Goal: Information Seeking & Learning: Learn about a topic

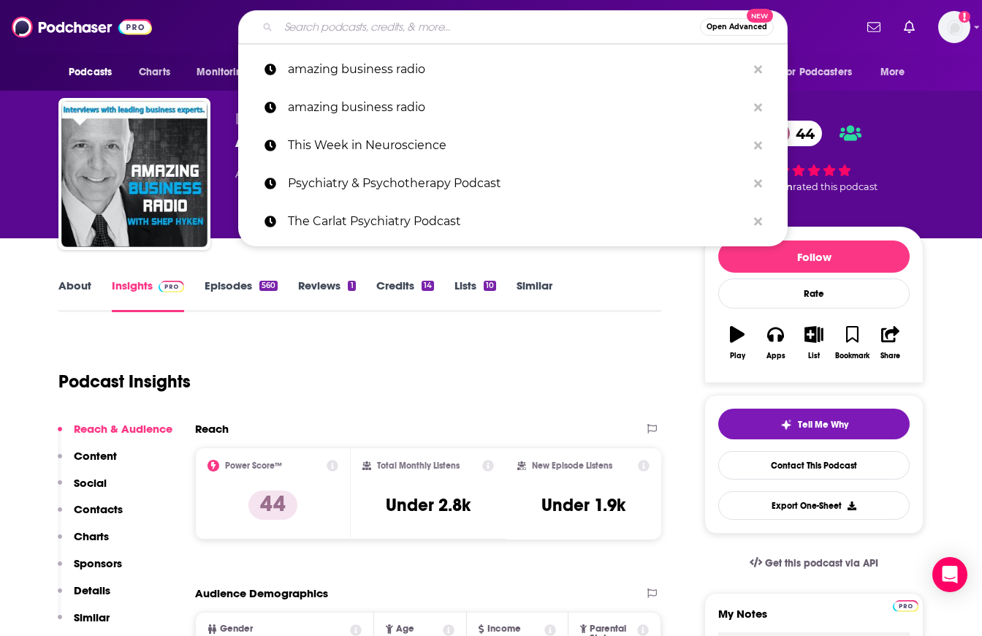
click at [458, 33] on input "Search podcasts, credits, & more..." at bounding box center [489, 26] width 422 height 23
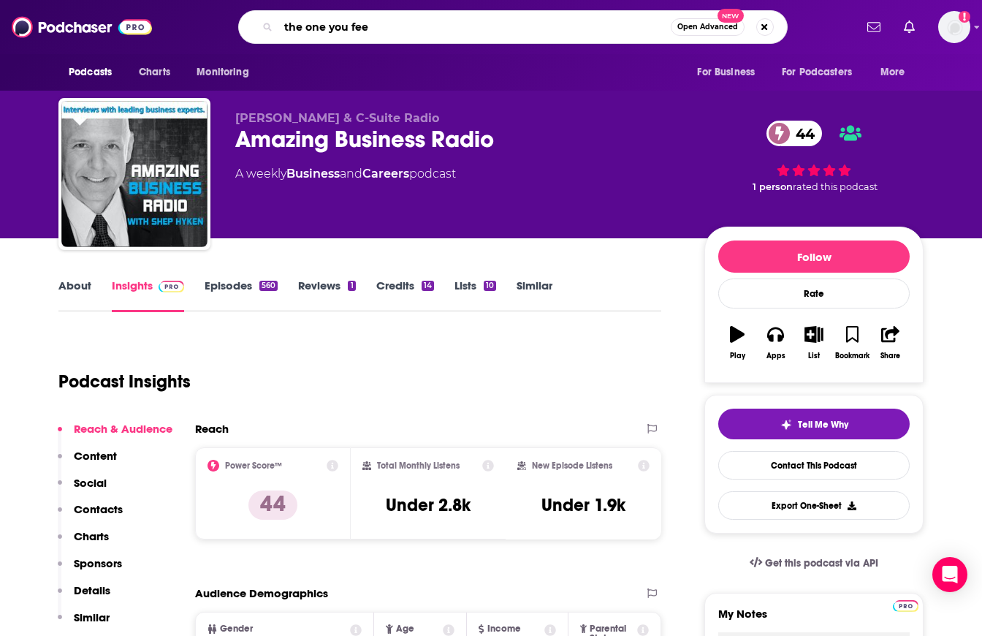
type input "the one you feed"
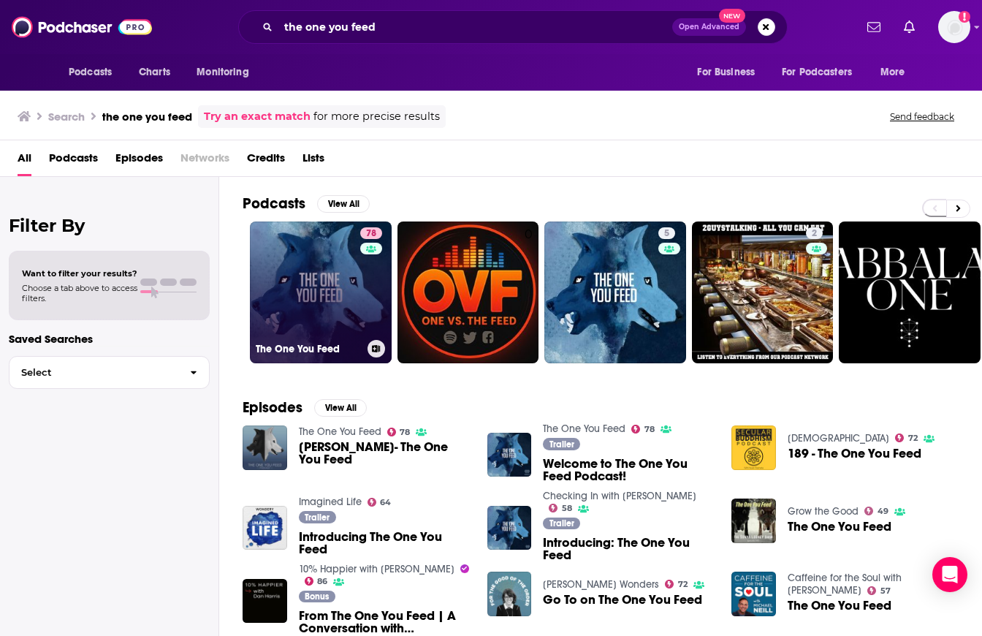
click at [301, 281] on link "78 The One You Feed" at bounding box center [321, 292] width 142 height 142
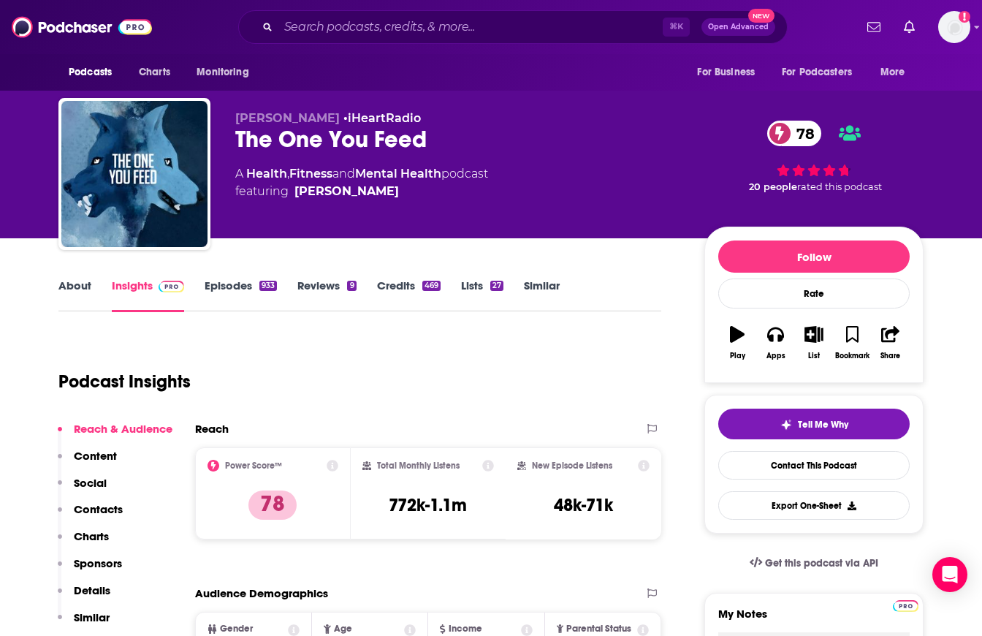
click at [76, 281] on link "About" at bounding box center [74, 295] width 33 height 34
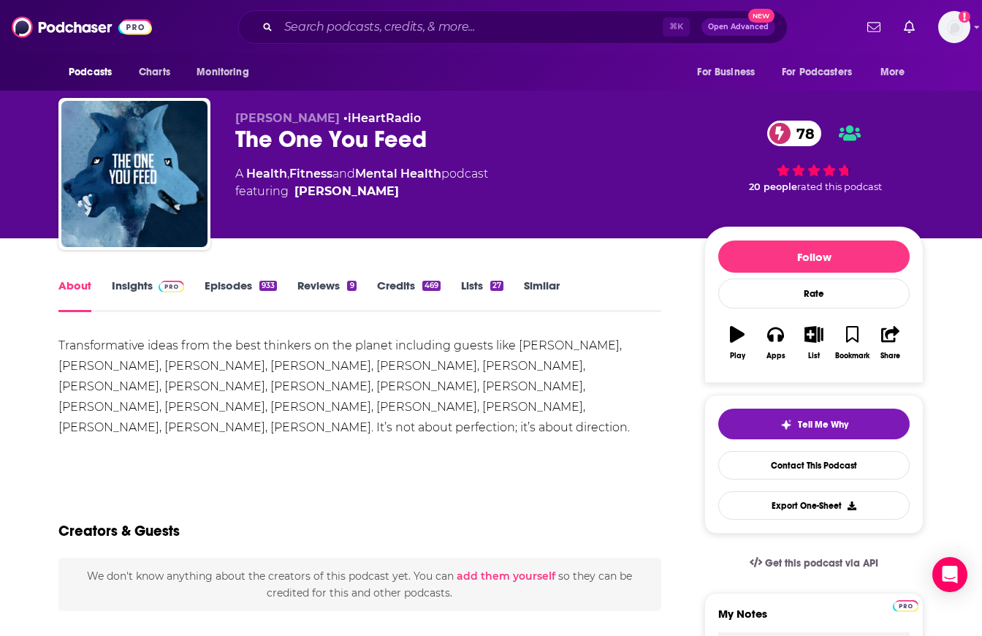
click at [132, 286] on link "Insights" at bounding box center [148, 295] width 72 height 34
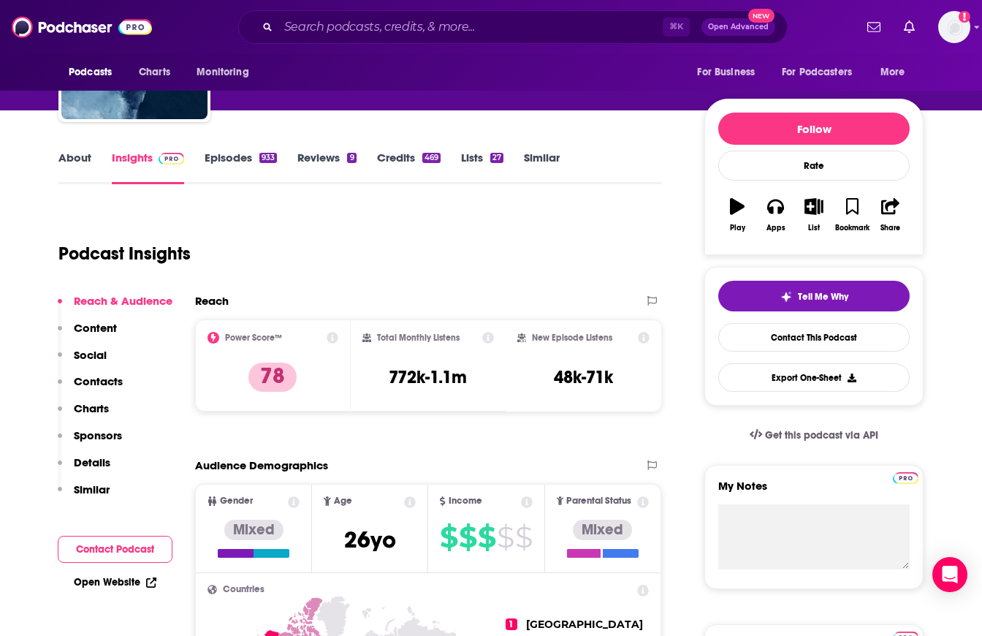
scroll to position [241, 0]
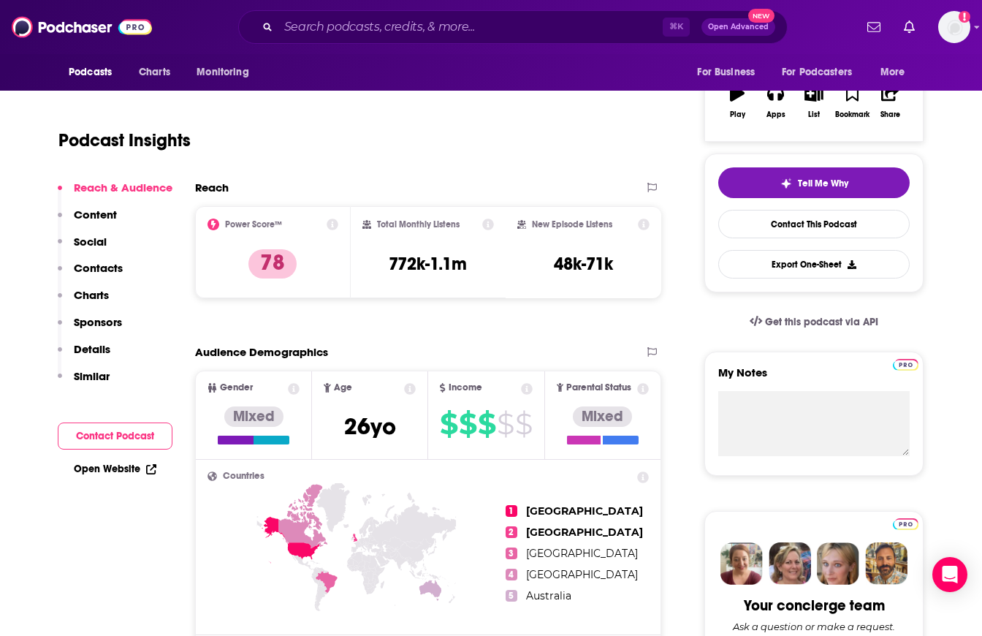
click at [132, 433] on button "Contact Podcast" at bounding box center [115, 435] width 115 height 27
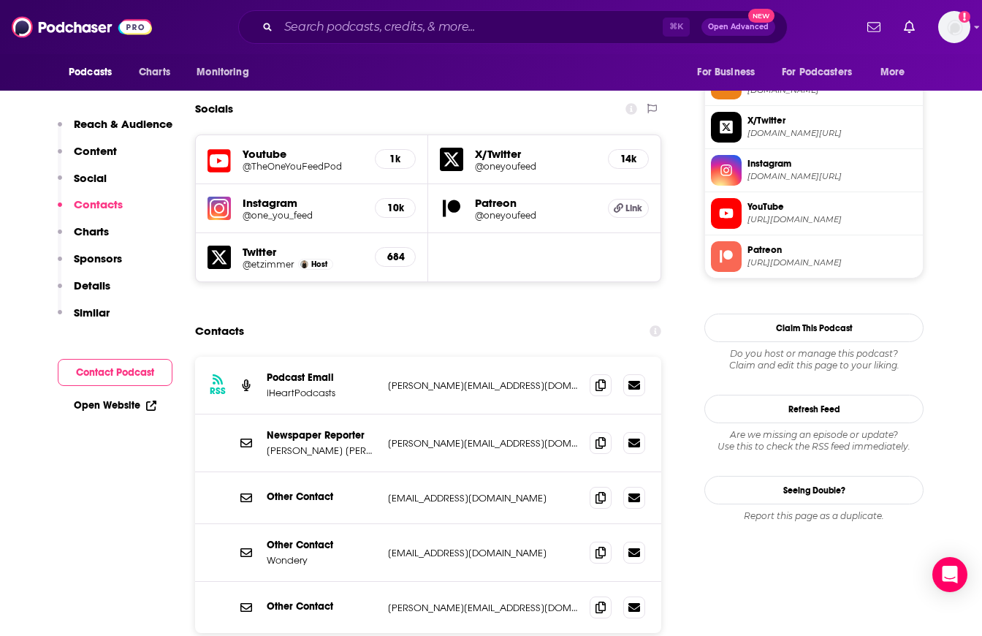
scroll to position [1271, 0]
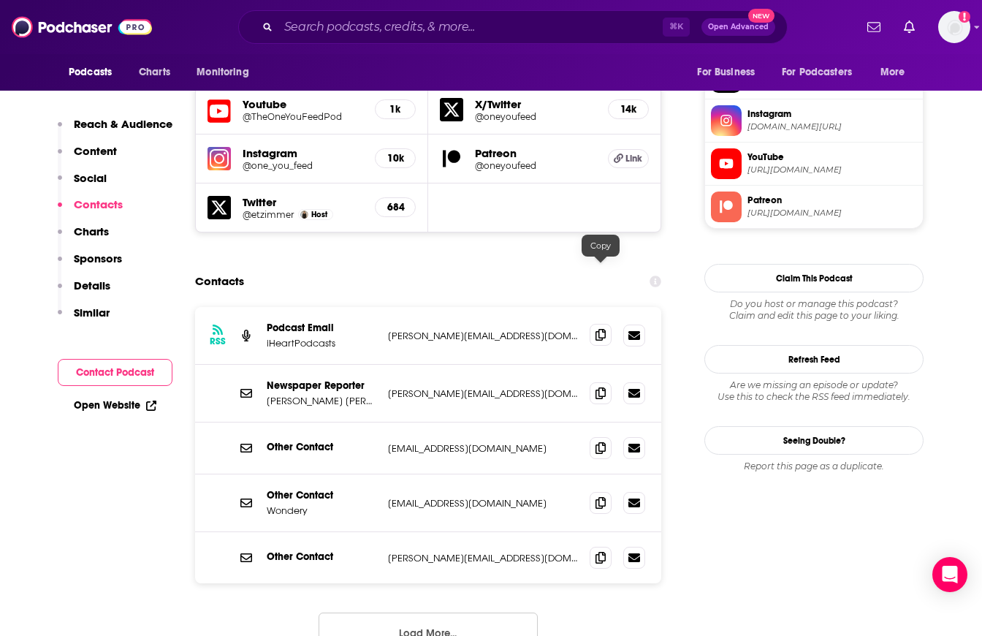
click at [599, 329] on icon at bounding box center [601, 335] width 10 height 12
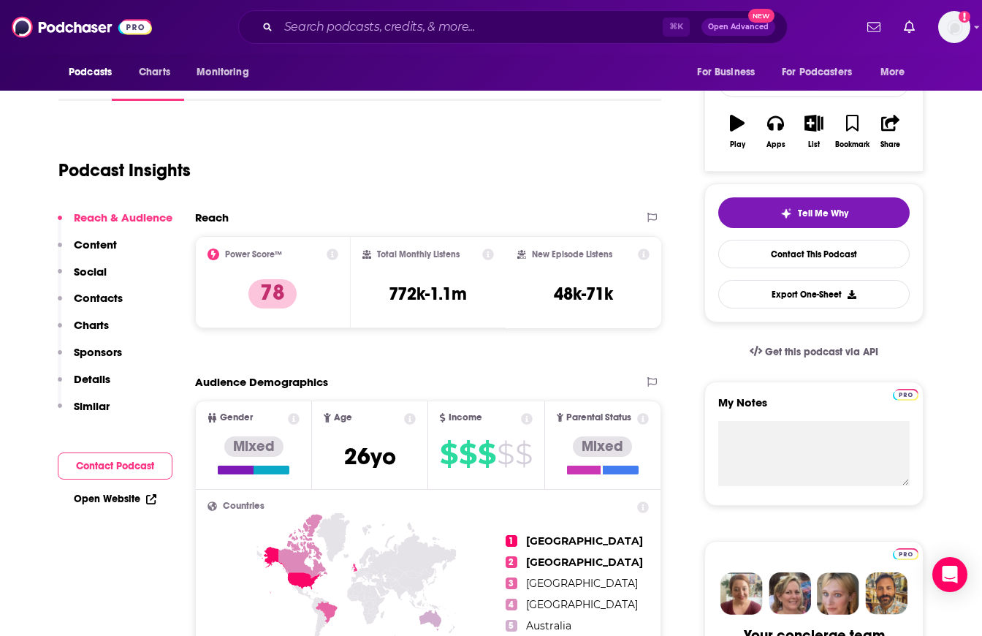
scroll to position [0, 0]
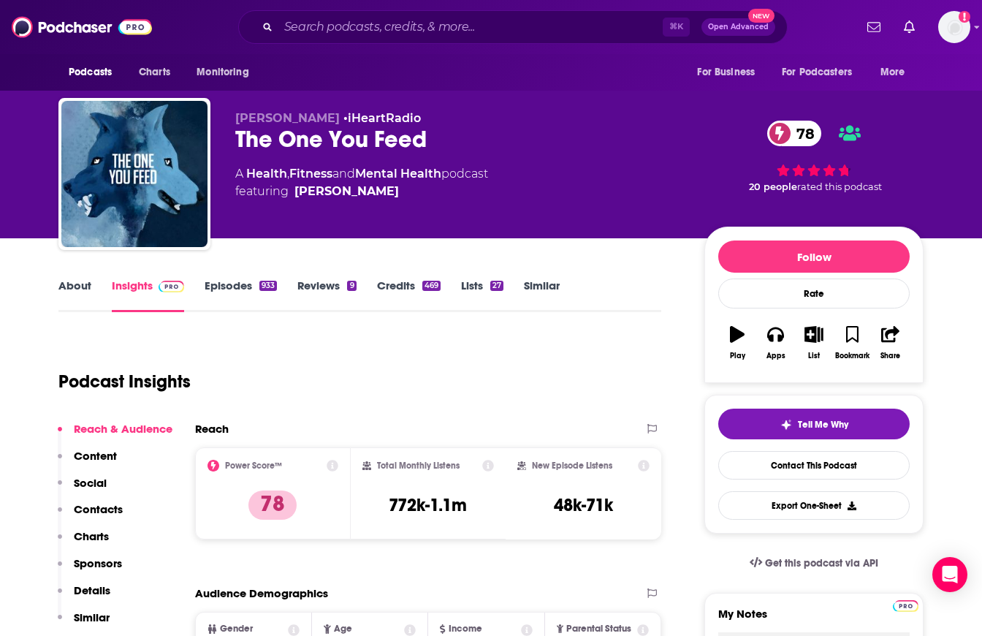
click at [75, 282] on link "About" at bounding box center [74, 295] width 33 height 34
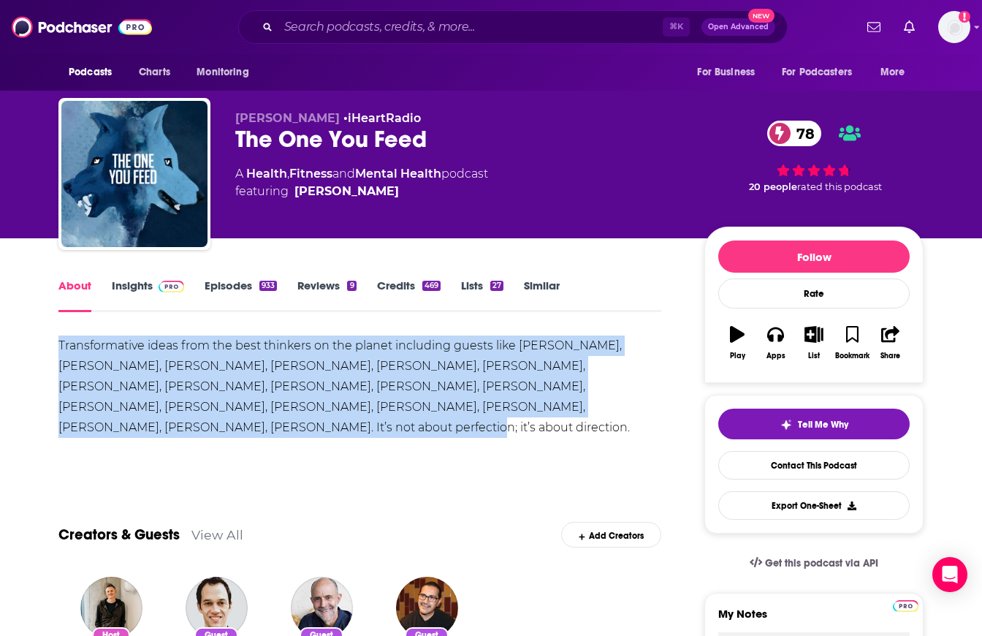
drag, startPoint x: 58, startPoint y: 341, endPoint x: 566, endPoint y: 406, distance: 512.7
click at [566, 407] on div "Transformative ideas from the best thinkers on the planet including guests like…" at bounding box center [359, 386] width 603 height 102
copy div "Transformative ideas from the best thinkers on the planet including guests like…"
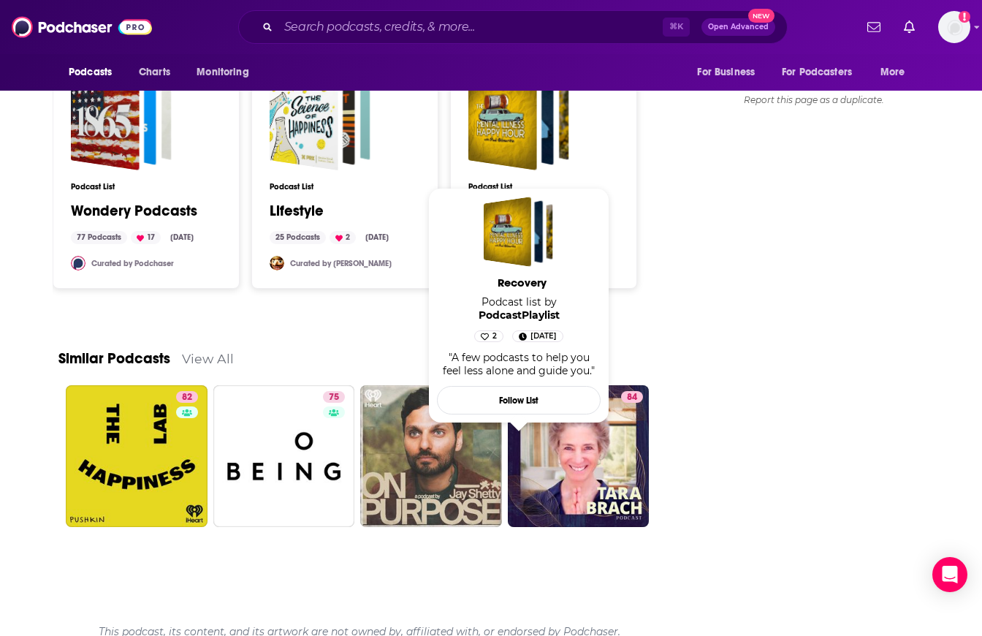
scroll to position [1952, 0]
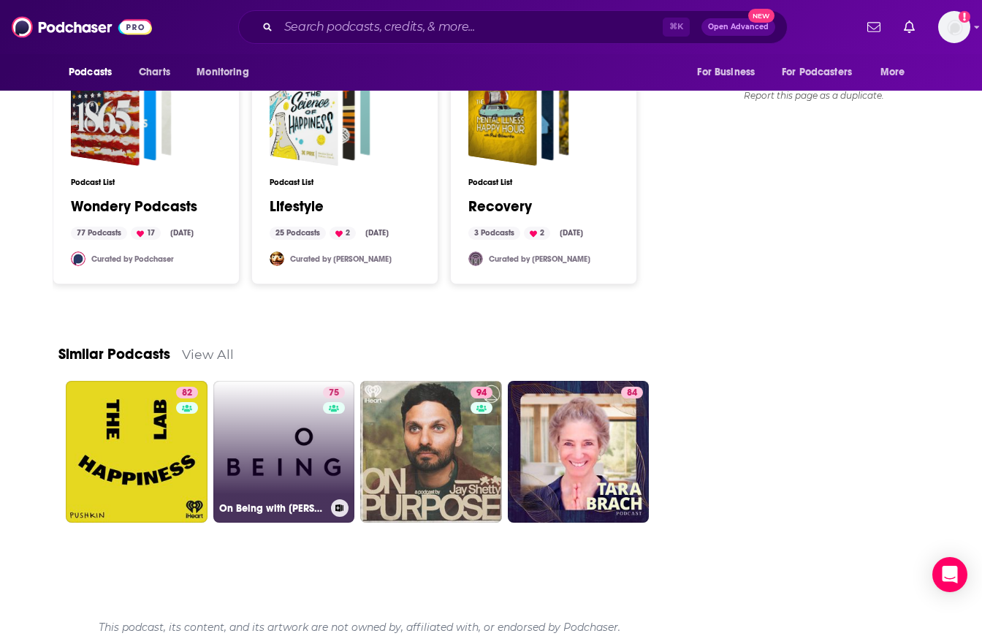
click at [280, 434] on link "75 On Being with [PERSON_NAME]" at bounding box center [284, 452] width 142 height 142
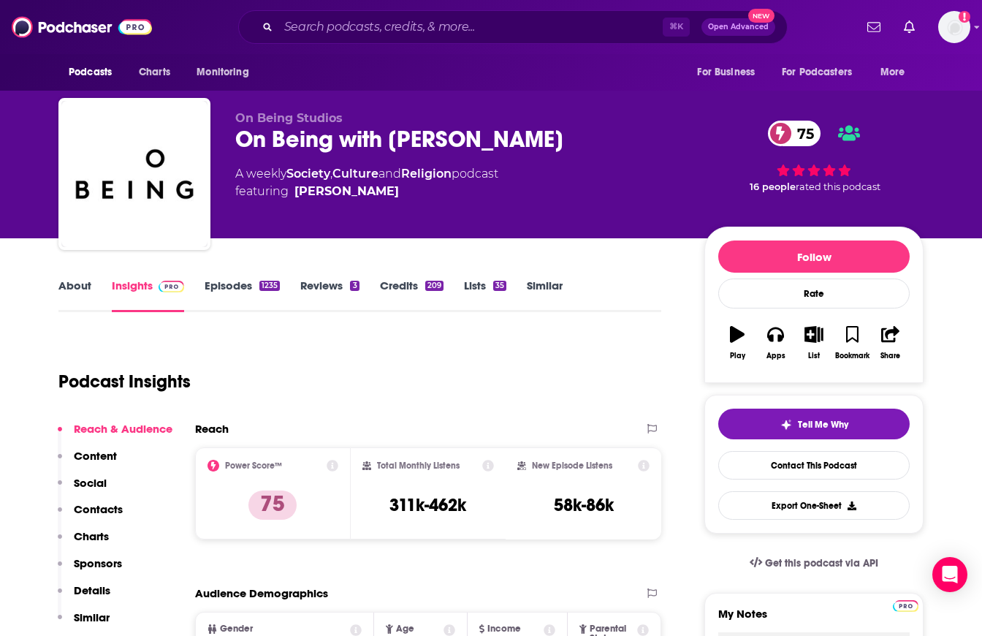
click at [67, 285] on link "About" at bounding box center [74, 295] width 33 height 34
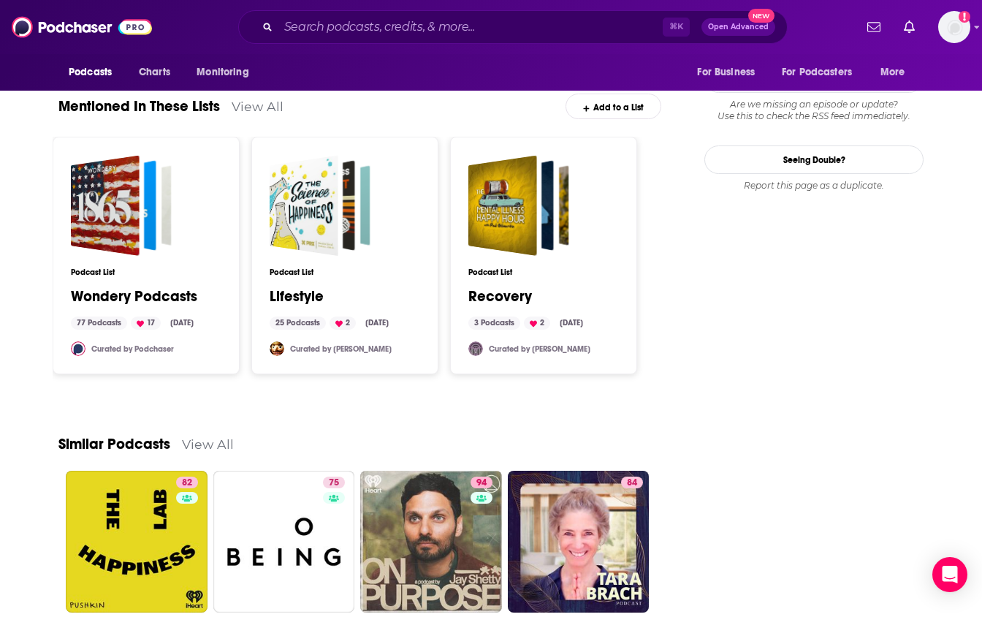
scroll to position [1964, 0]
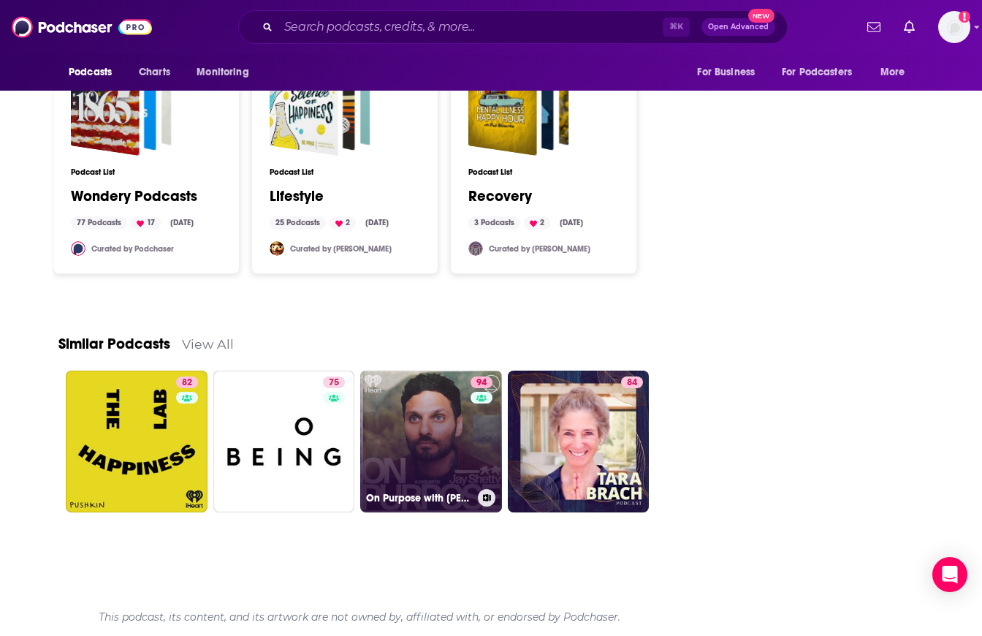
click at [430, 460] on link "94 On Purpose with [PERSON_NAME]" at bounding box center [431, 442] width 142 height 142
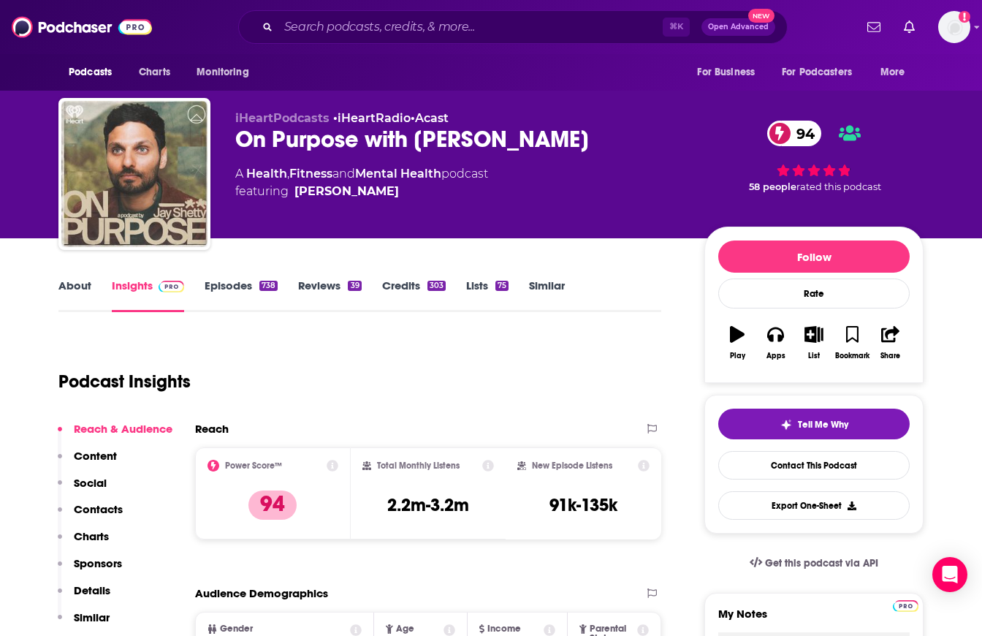
scroll to position [29, 0]
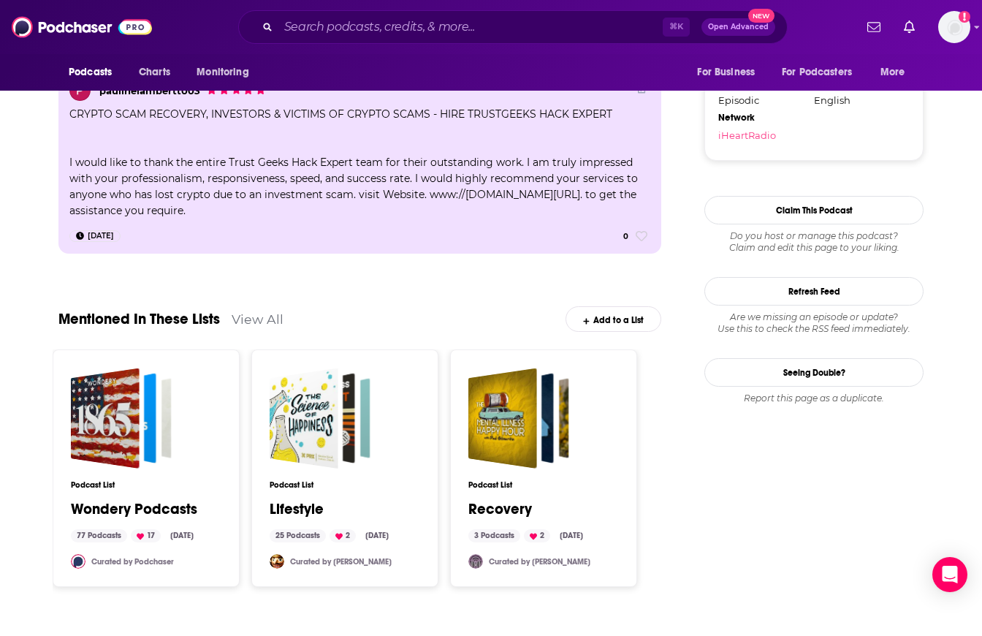
scroll to position [1964, 0]
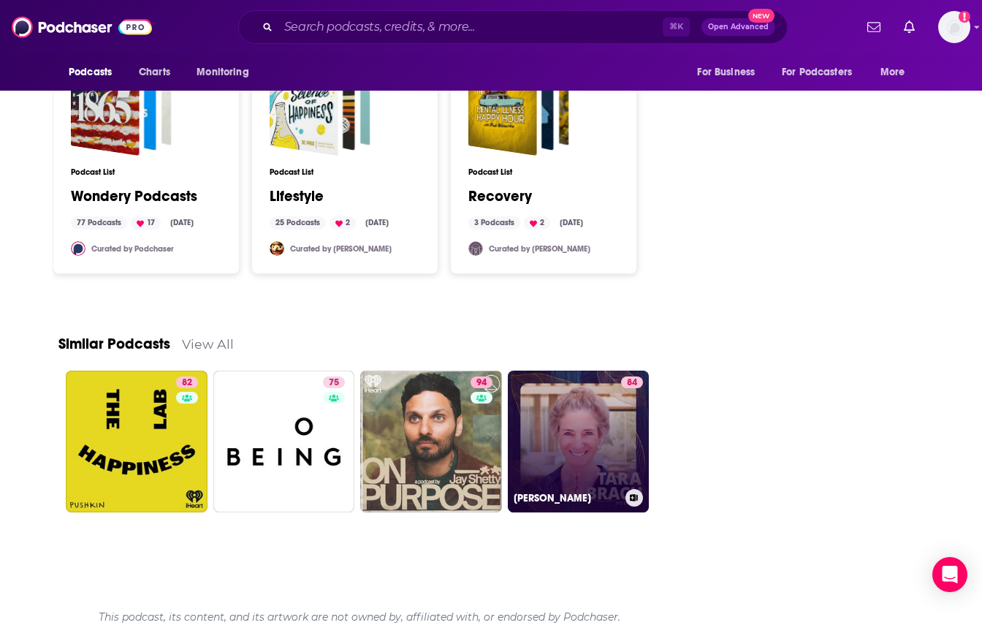
click at [578, 420] on link "84 [PERSON_NAME]" at bounding box center [579, 442] width 142 height 142
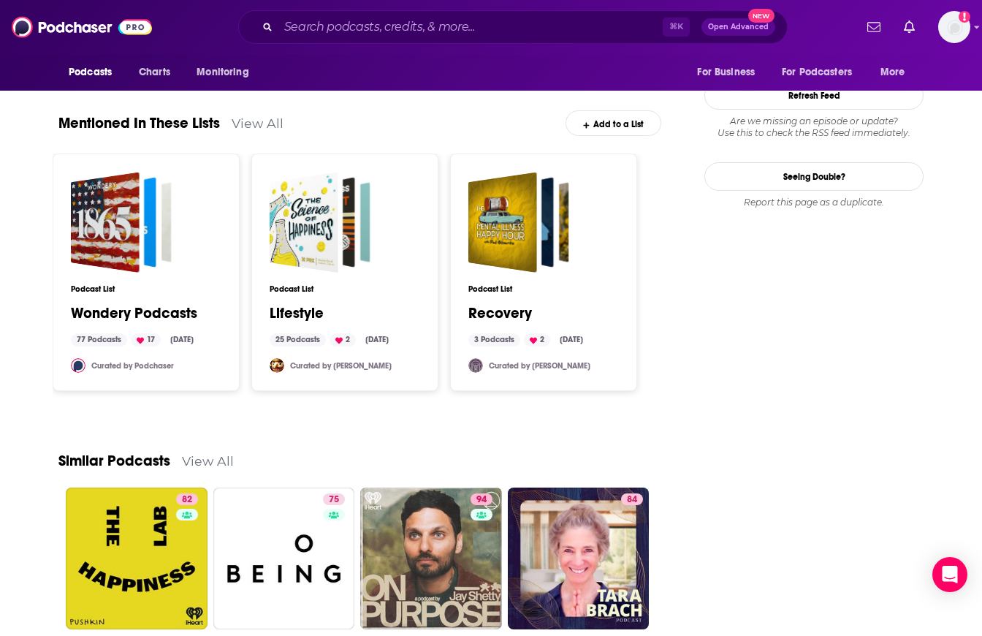
scroll to position [1964, 0]
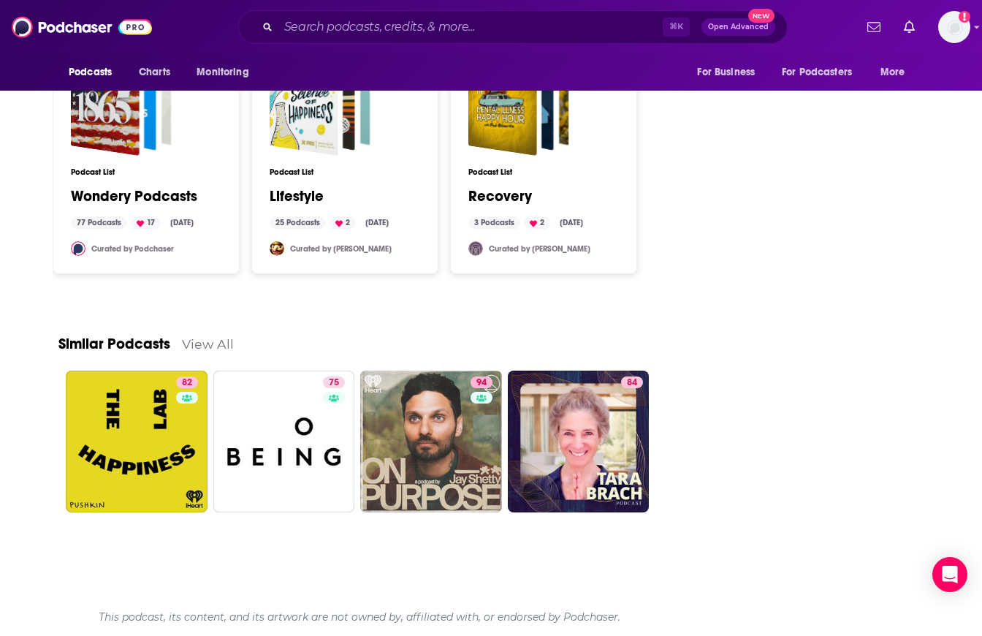
click at [200, 346] on link "View All" at bounding box center [208, 343] width 52 height 15
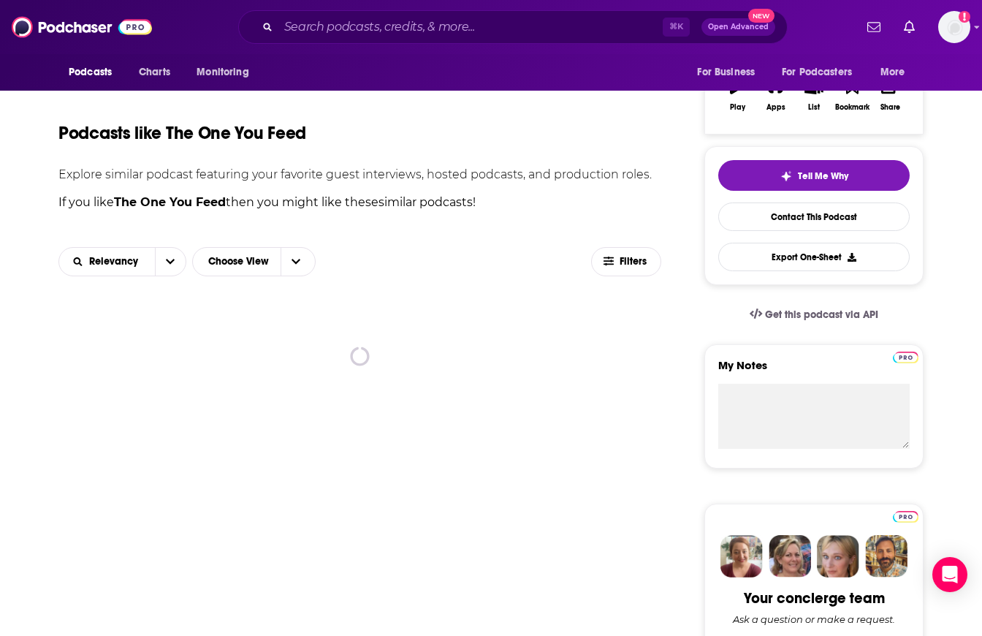
scroll to position [276, 0]
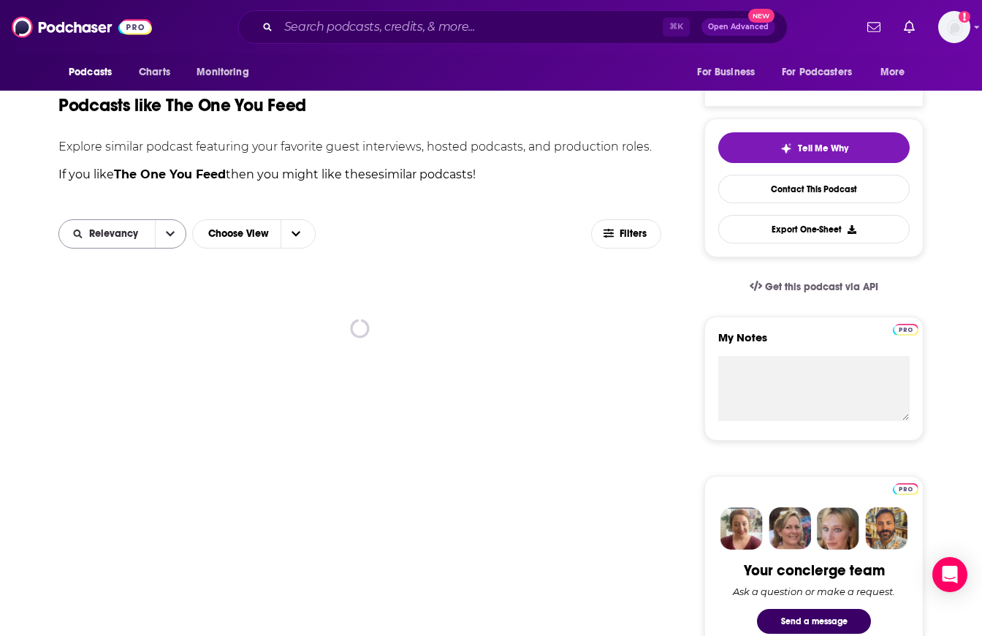
click at [175, 233] on button "open menu" at bounding box center [170, 234] width 31 height 28
click at [634, 229] on span "Filters" at bounding box center [634, 234] width 29 height 10
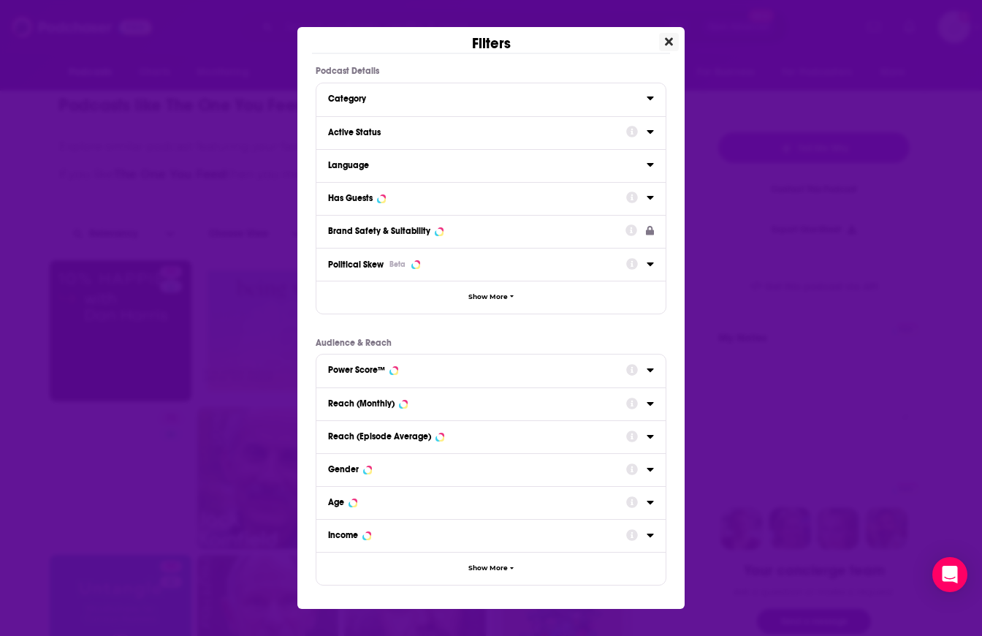
click at [669, 39] on icon "Close" at bounding box center [669, 42] width 8 height 12
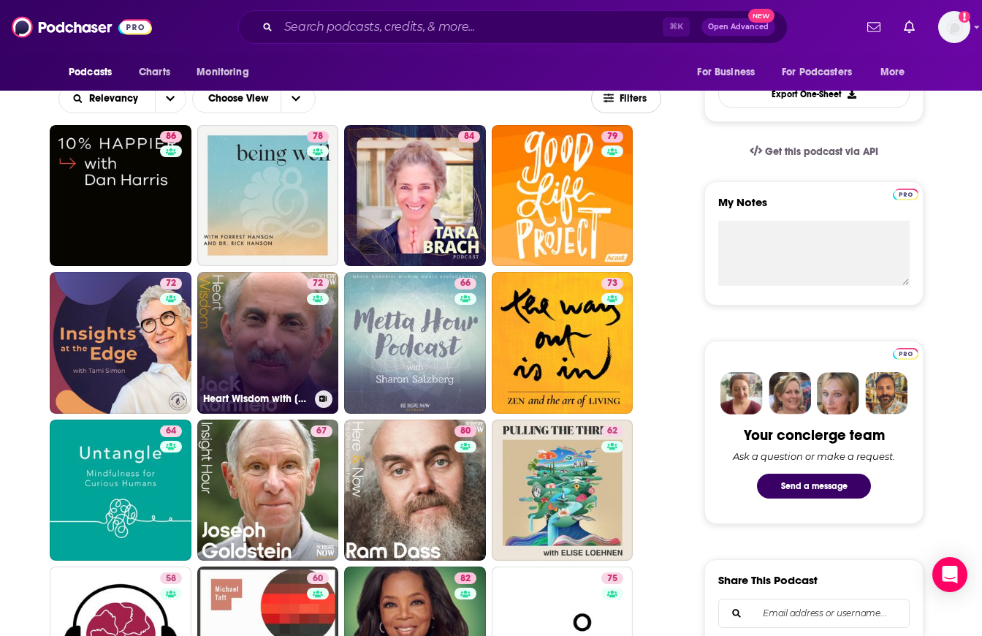
scroll to position [414, 0]
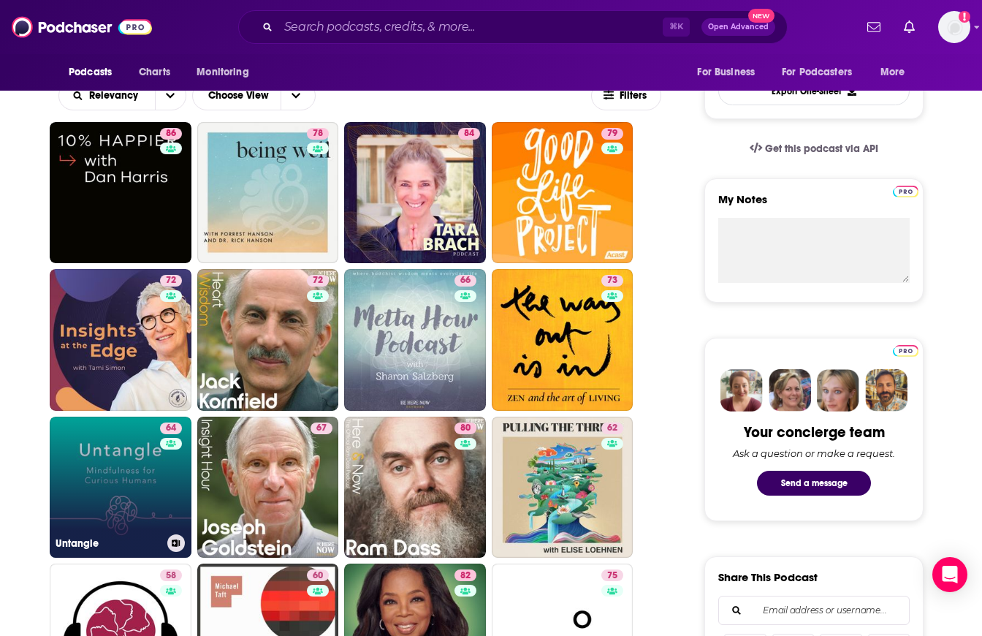
click at [118, 485] on link "64 Untangle" at bounding box center [121, 488] width 142 height 142
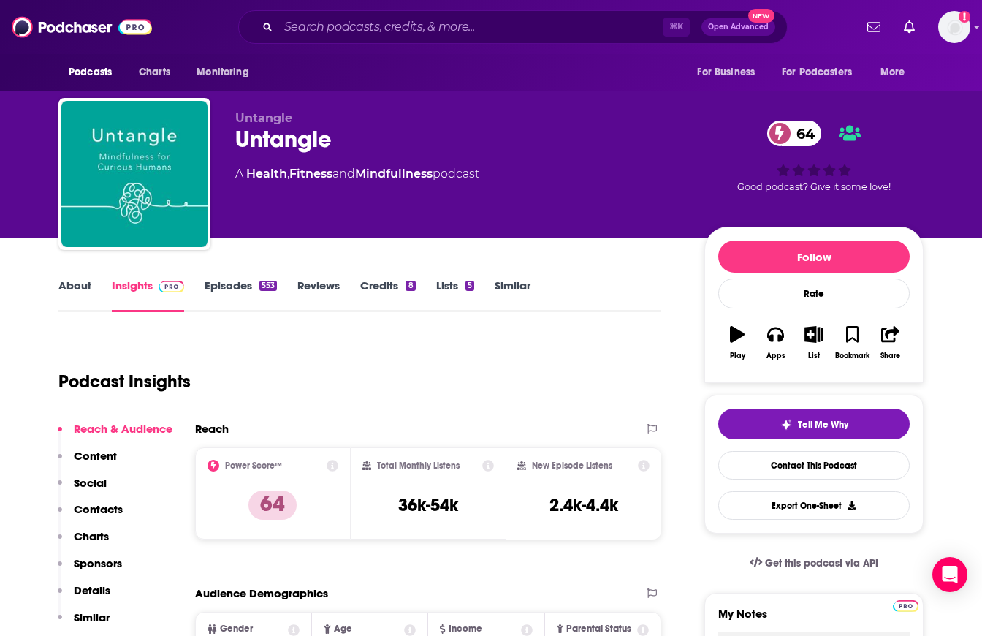
click at [77, 285] on link "About" at bounding box center [74, 295] width 33 height 34
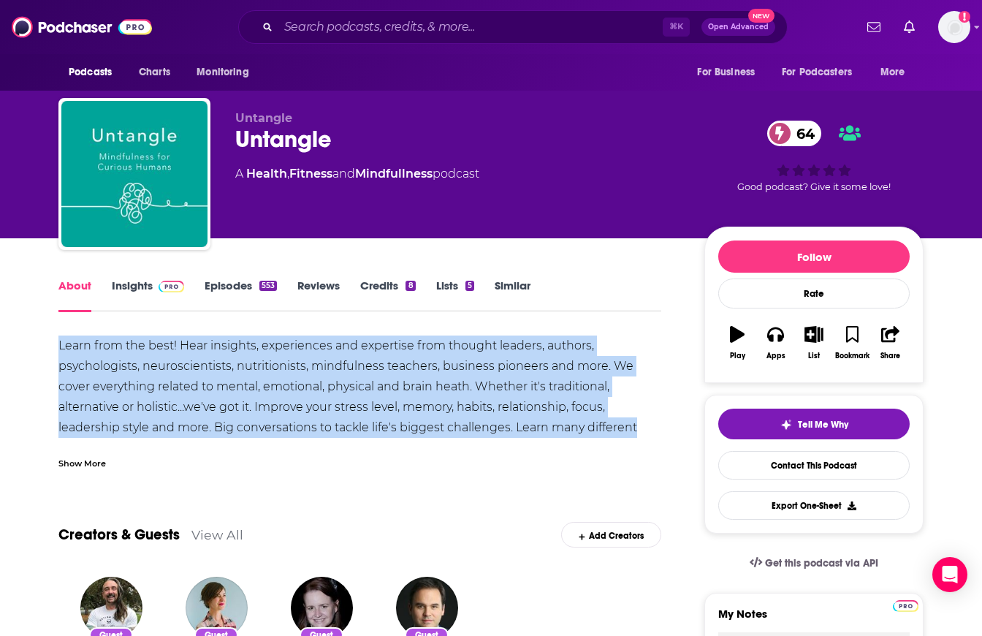
drag, startPoint x: 56, startPoint y: 341, endPoint x: 669, endPoint y: 430, distance: 620.5
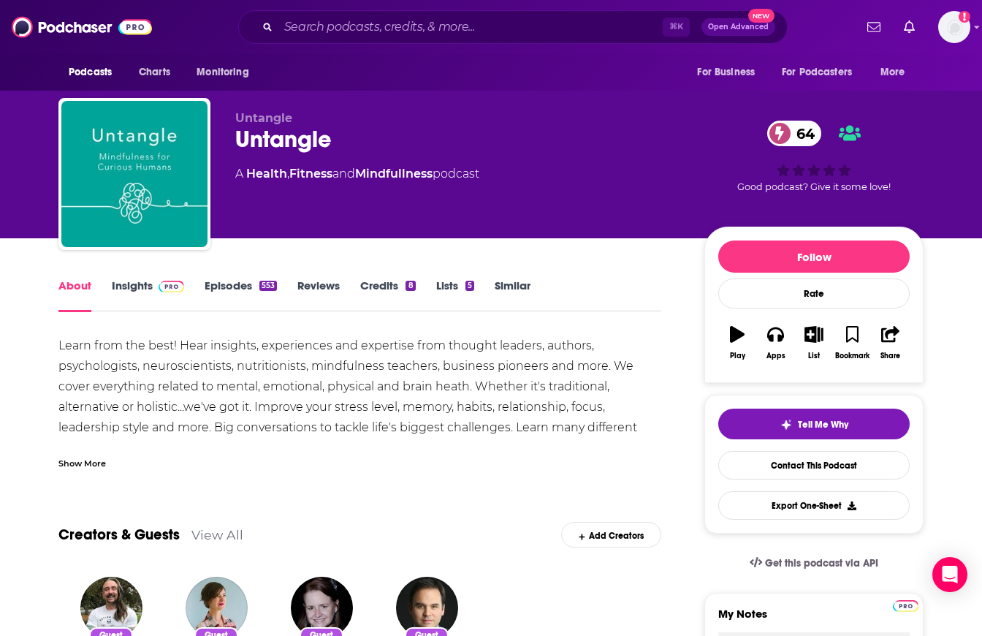
click at [95, 463] on div "Show More" at bounding box center [82, 462] width 48 height 14
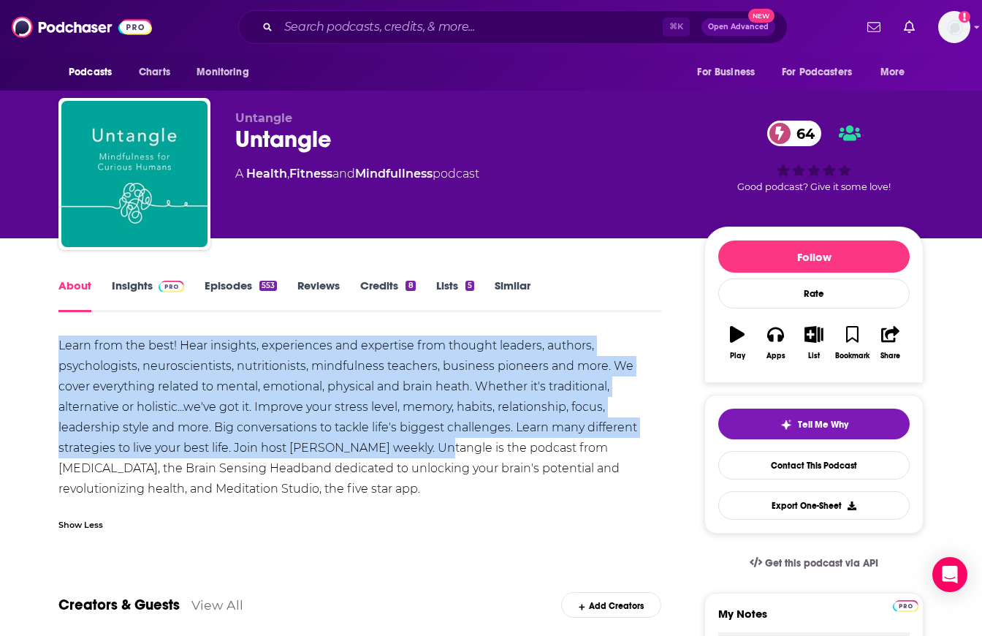
drag, startPoint x: 56, startPoint y: 346, endPoint x: 426, endPoint y: 452, distance: 385.6
copy div "Learn from the best! Hear insights, experiences and expertise from thought lead…"
click at [132, 283] on link "Insights" at bounding box center [148, 295] width 72 height 34
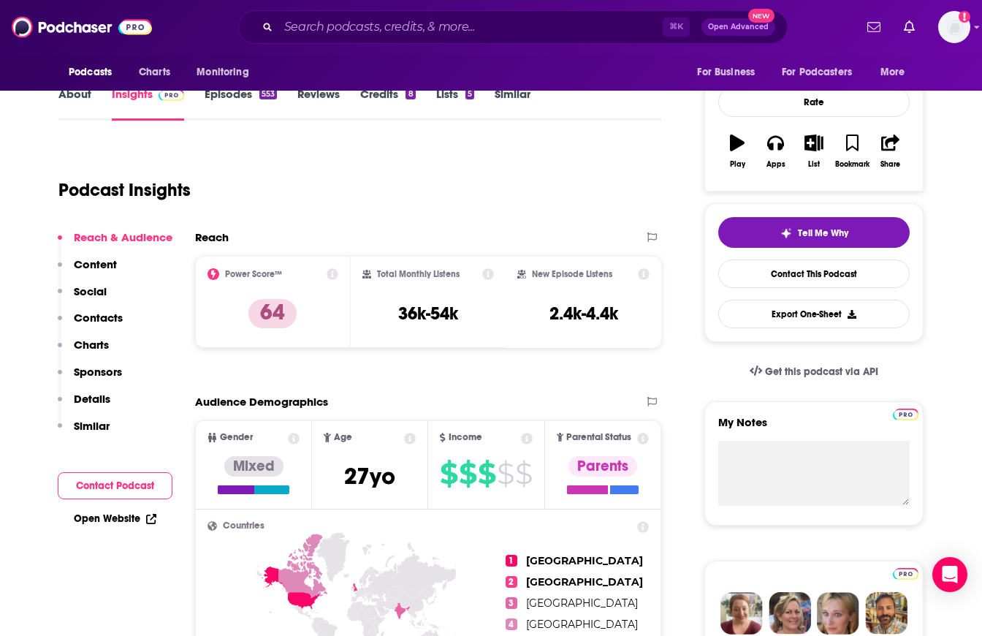
click at [109, 484] on button "Contact Podcast" at bounding box center [115, 485] width 115 height 27
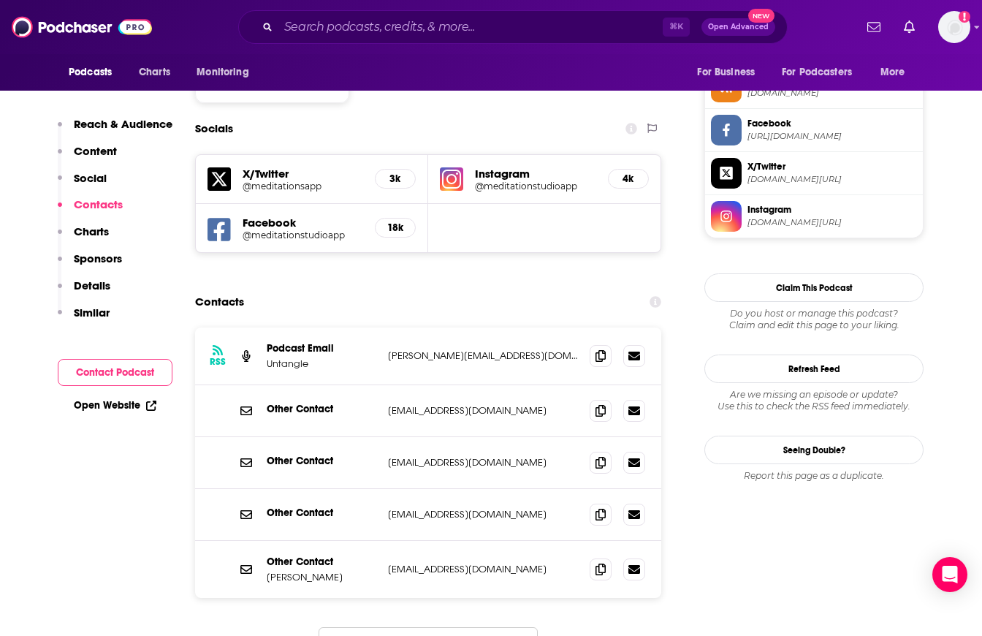
scroll to position [1221, 0]
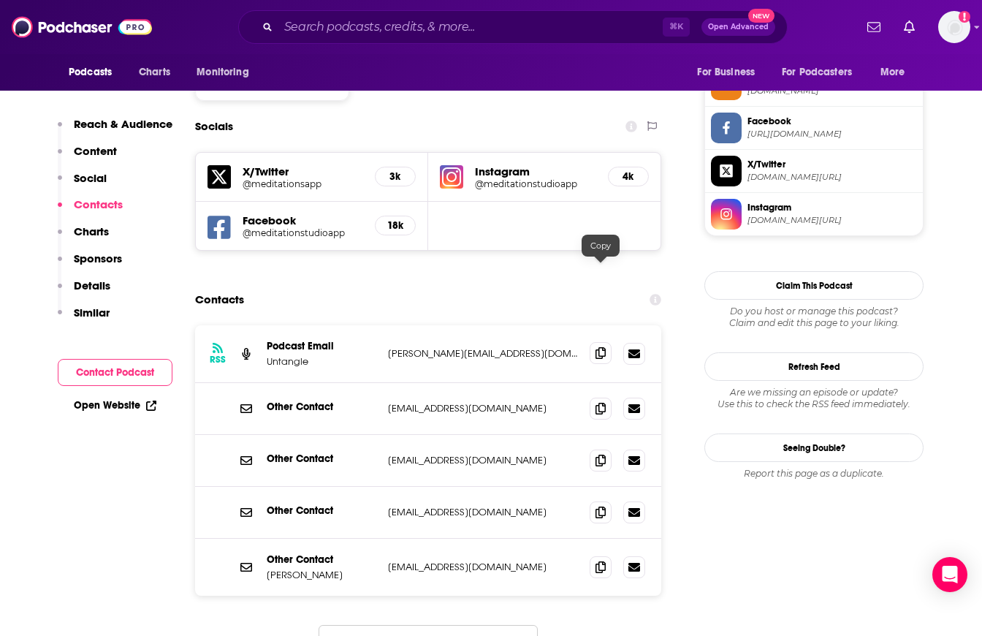
click at [596, 347] on icon at bounding box center [601, 353] width 10 height 12
click at [599, 402] on icon at bounding box center [601, 408] width 10 height 12
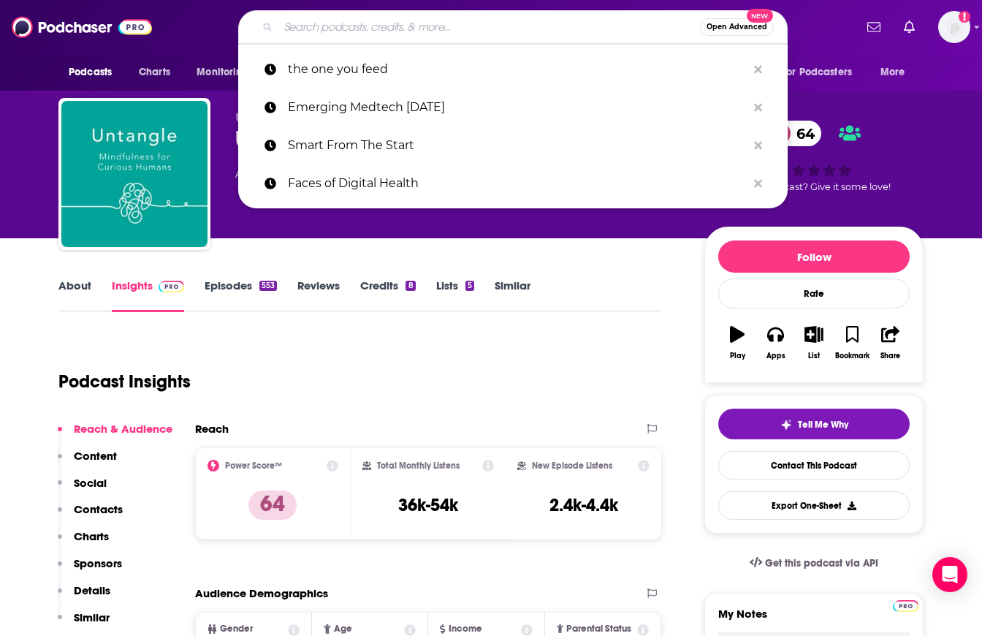
click at [512, 20] on input "Search podcasts, credits, & more..." at bounding box center [489, 26] width 422 height 23
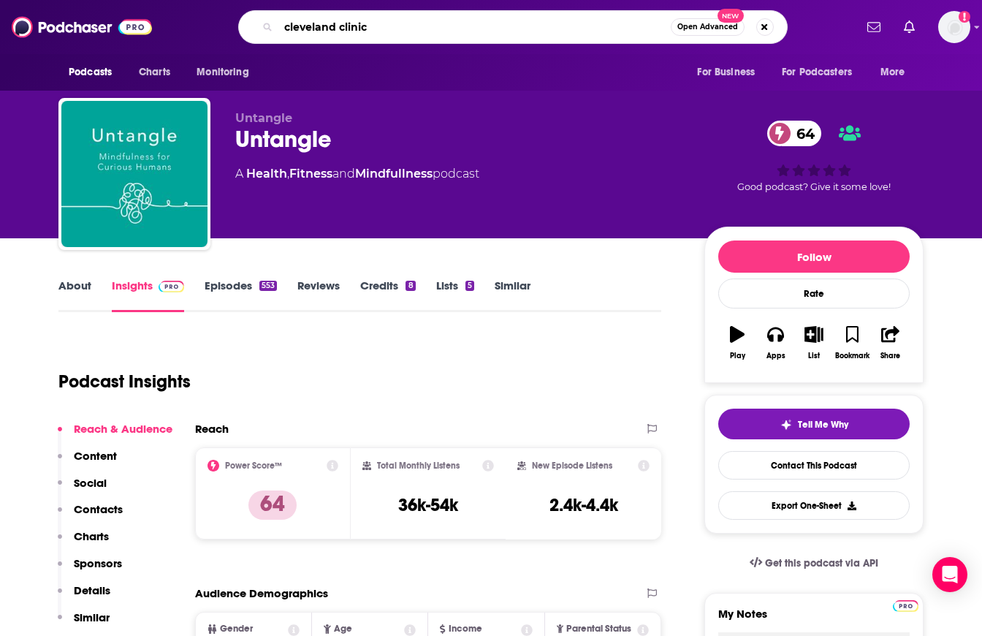
type input "cleveland clinic"
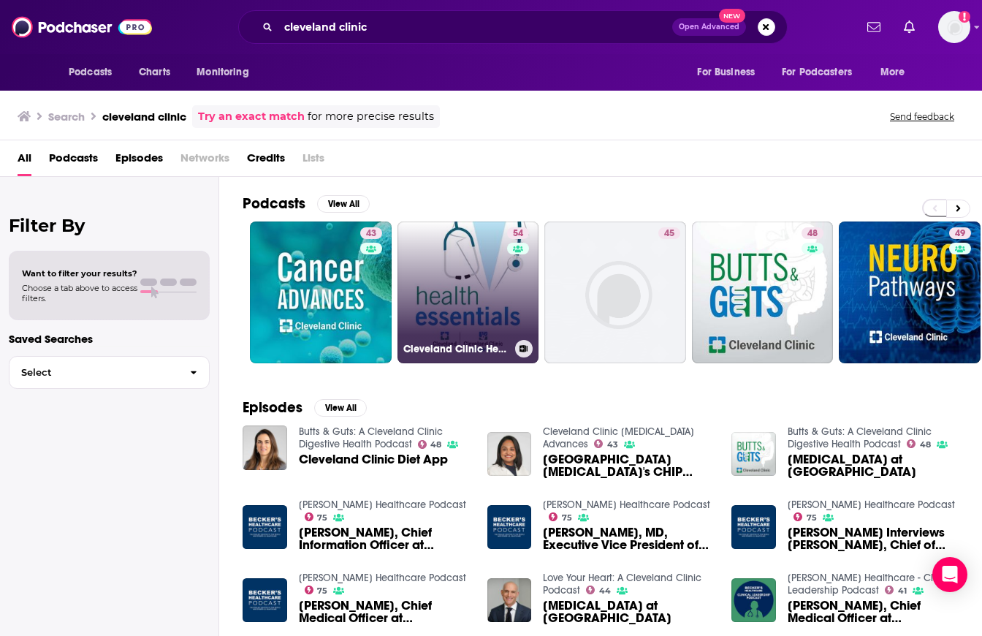
click at [454, 292] on link "54 Cleveland Clinic Health Essentials Podcast" at bounding box center [469, 292] width 142 height 142
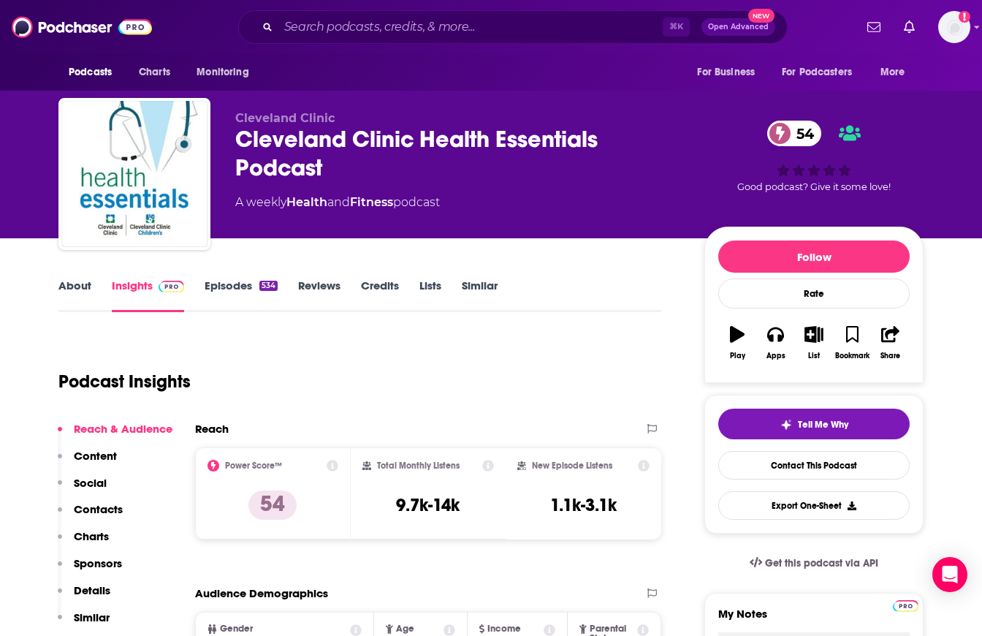
click at [64, 290] on link "About" at bounding box center [74, 295] width 33 height 34
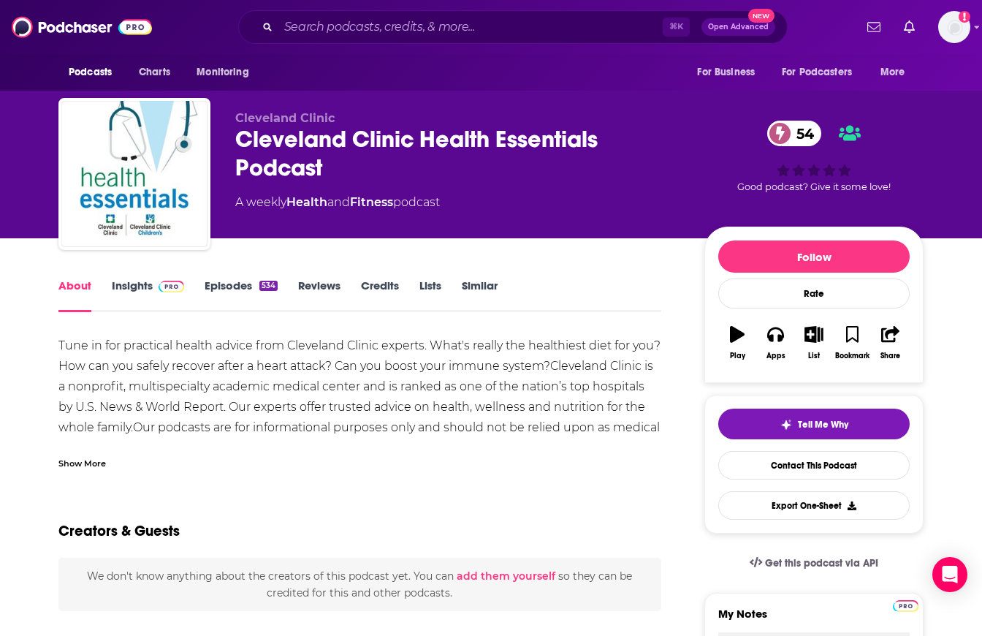
click at [88, 465] on div "Show More" at bounding box center [82, 462] width 48 height 14
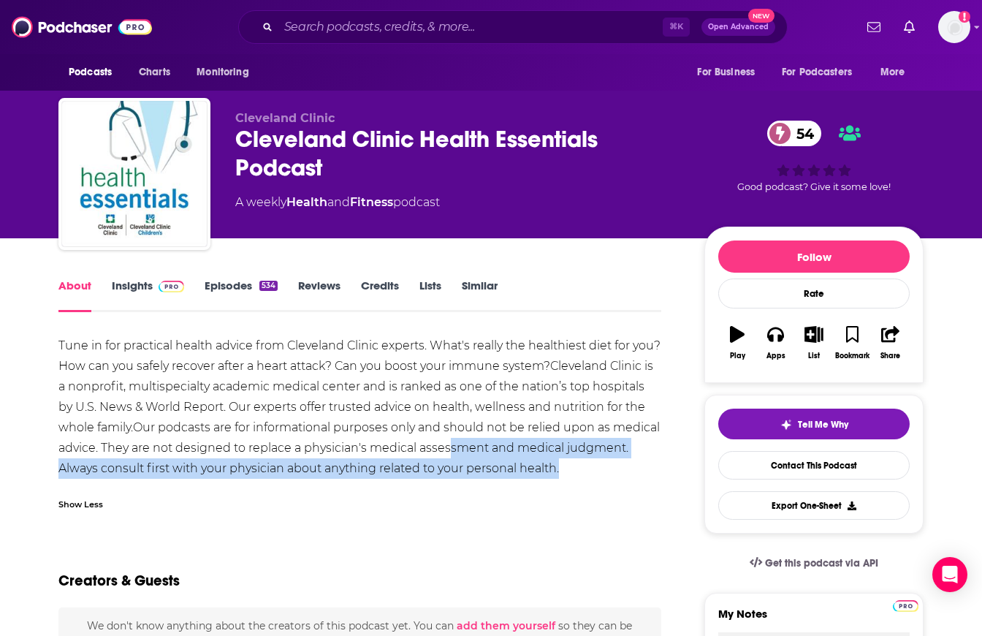
drag, startPoint x: 631, startPoint y: 469, endPoint x: 498, endPoint y: 454, distance: 133.2
click at [498, 455] on div "Tune in for practical health advice from Cleveland Clinic experts. What's reall…" at bounding box center [359, 406] width 603 height 143
click at [166, 460] on div "Tune in for practical health advice from Cleveland Clinic experts. What's reall…" at bounding box center [359, 406] width 603 height 143
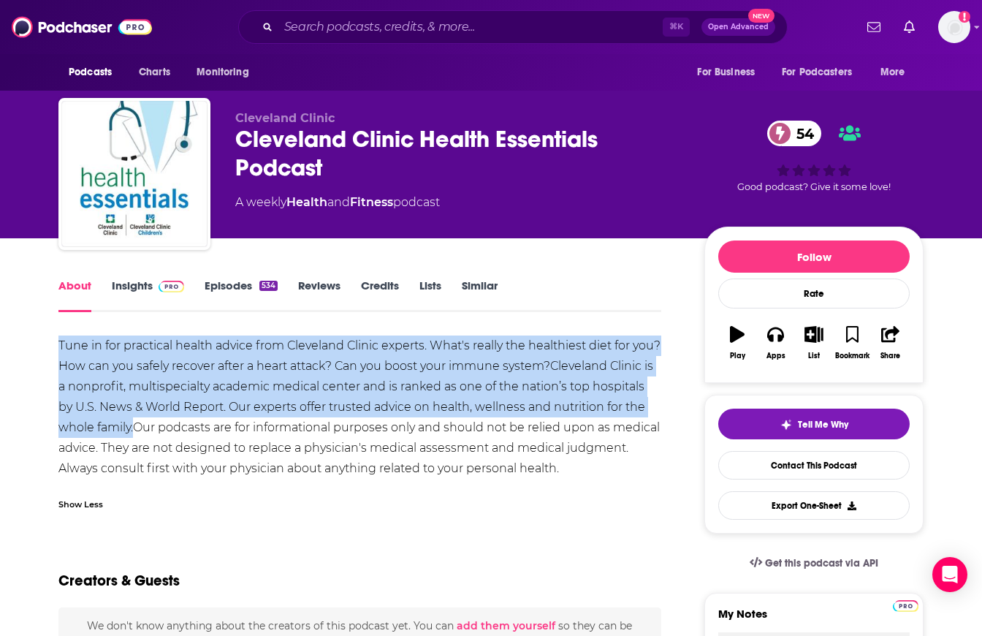
drag, startPoint x: 176, startPoint y: 430, endPoint x: 58, endPoint y: 346, distance: 144.6
click at [58, 346] on div "Tune in for practical health advice from Cleveland Clinic experts. What's reall…" at bounding box center [359, 406] width 603 height 143
copy div "Tune in for practical health advice from Cleveland Clinic experts. What's reall…"
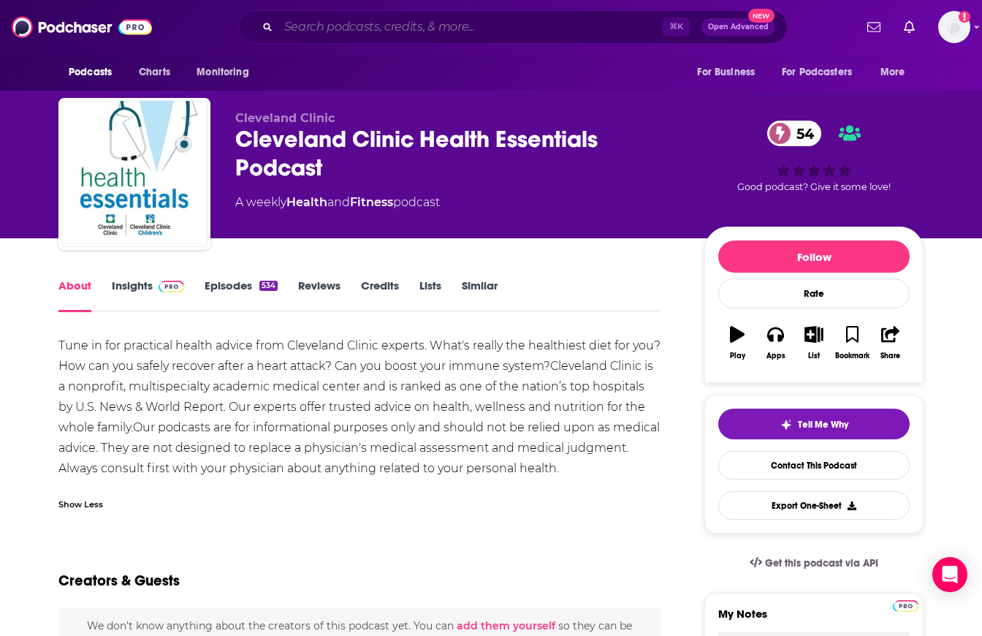
click at [541, 34] on input "Search podcasts, credits, & more..." at bounding box center [470, 26] width 384 height 23
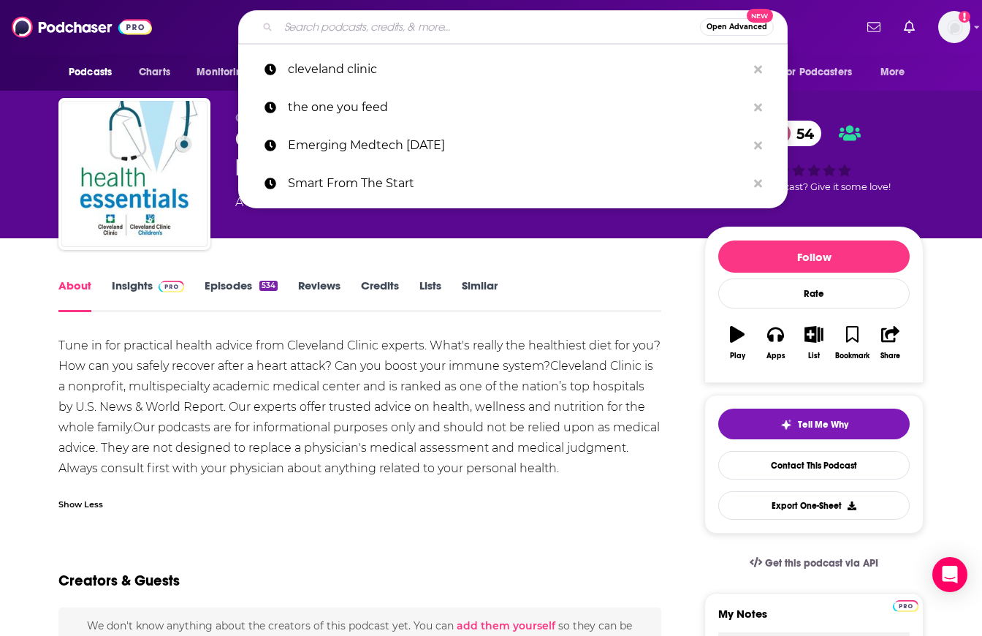
click at [541, 34] on input "Search podcasts, credits, & more..." at bounding box center [489, 26] width 422 height 23
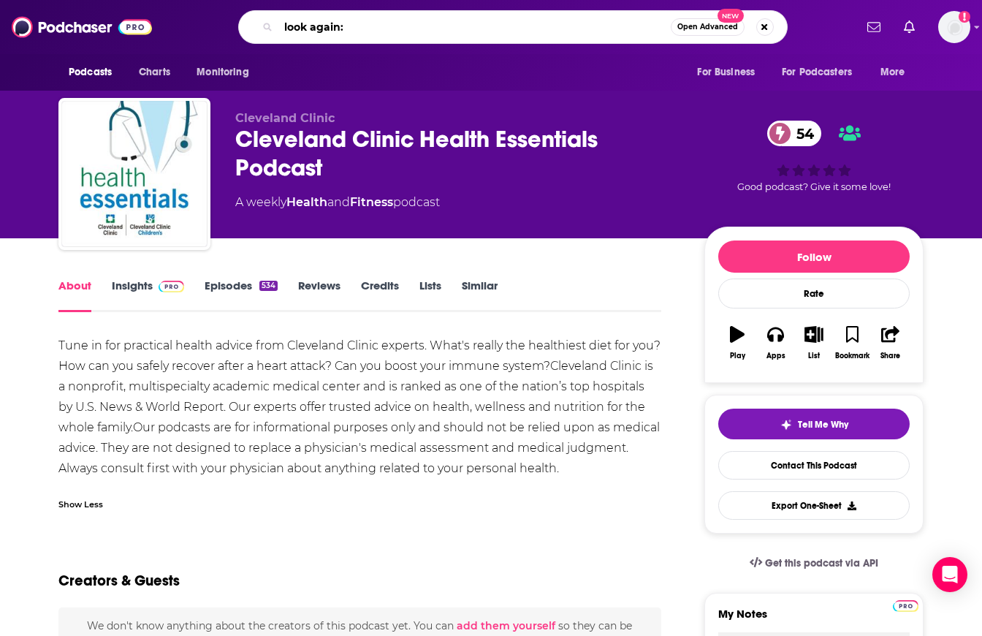
paste input "Mental Illness Re-Examined"
type input "look again: Mental Illness Re-Examined"
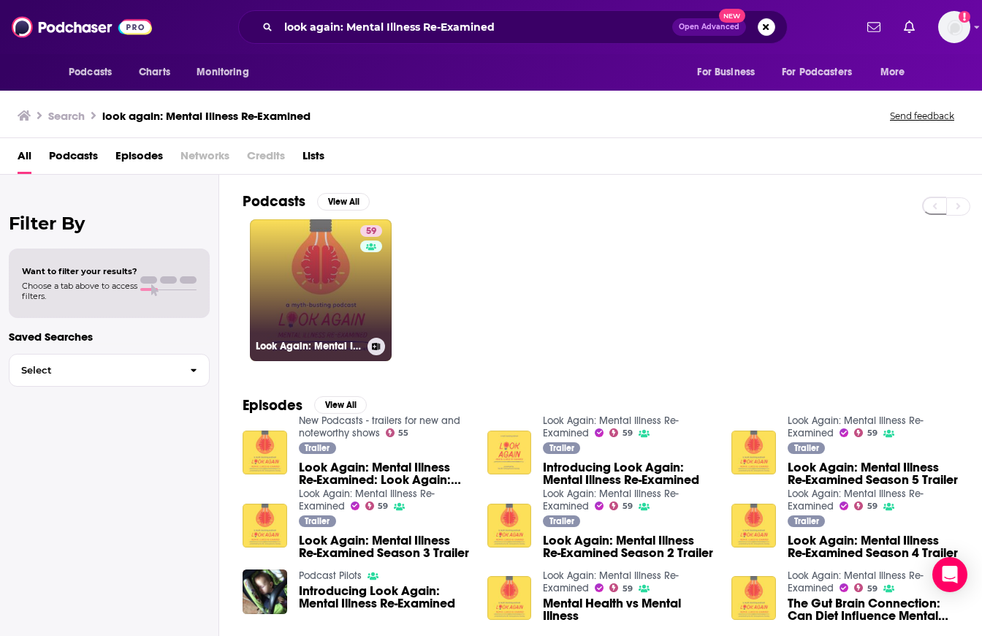
click at [323, 301] on link "59 Look Again: Mental Illness Re-Examined" at bounding box center [321, 290] width 142 height 142
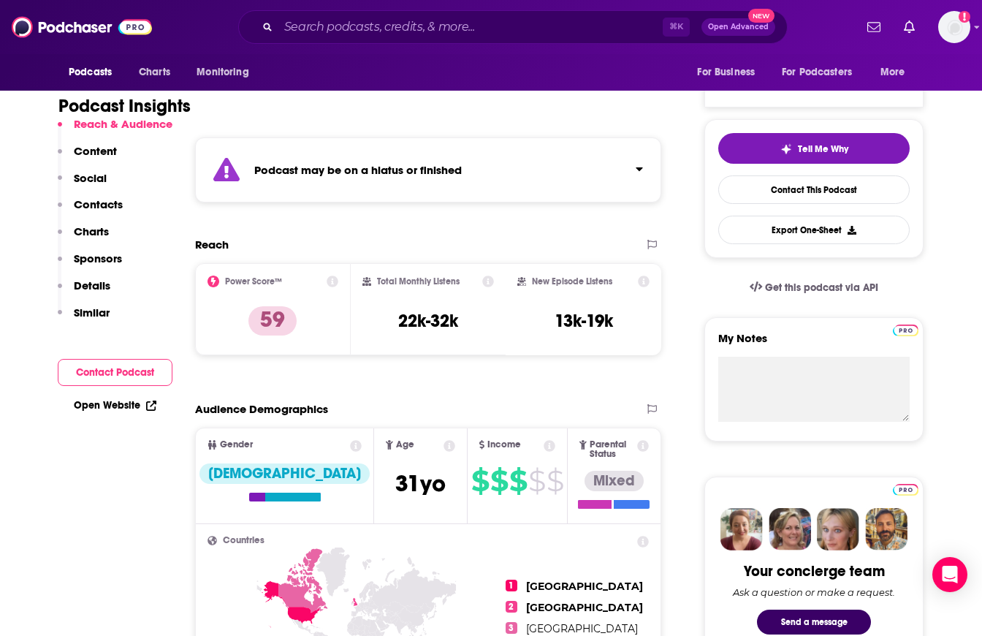
click at [118, 370] on button "Contact Podcast" at bounding box center [115, 372] width 115 height 27
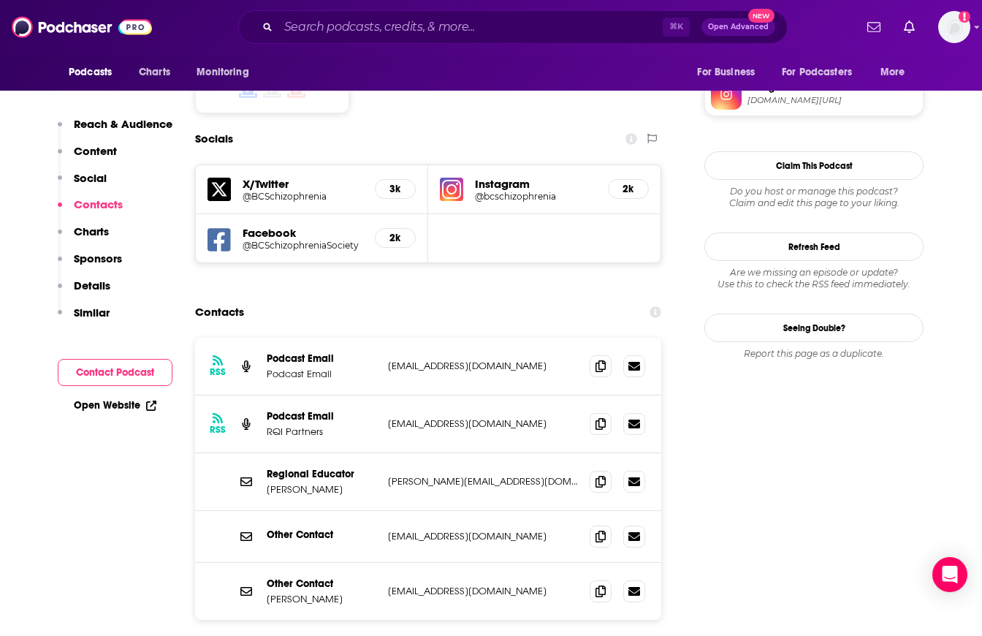
scroll to position [1346, 0]
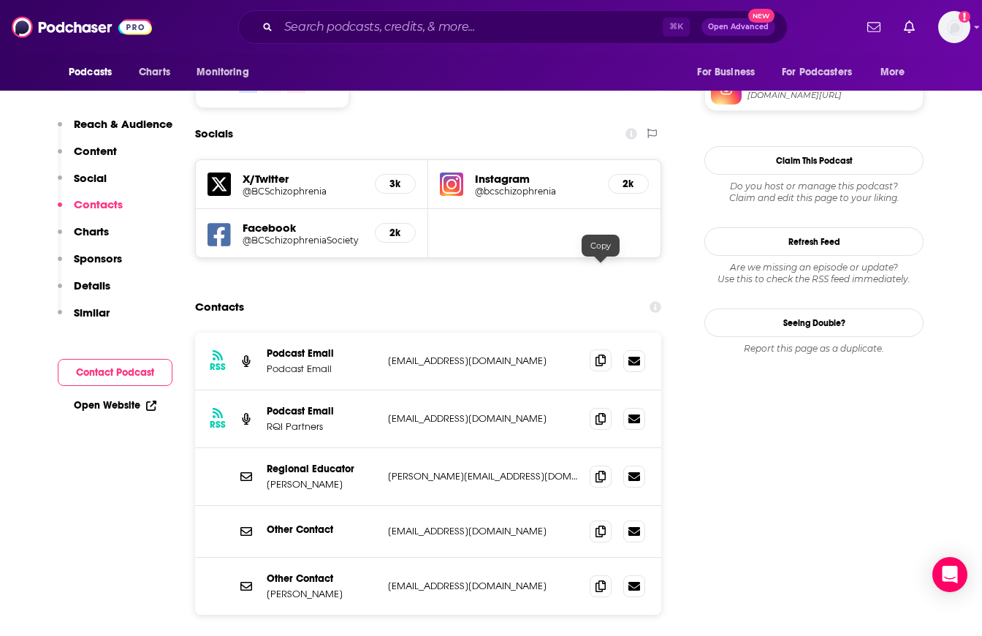
click at [594, 349] on span at bounding box center [601, 360] width 22 height 22
click at [599, 580] on icon at bounding box center [601, 586] width 10 height 12
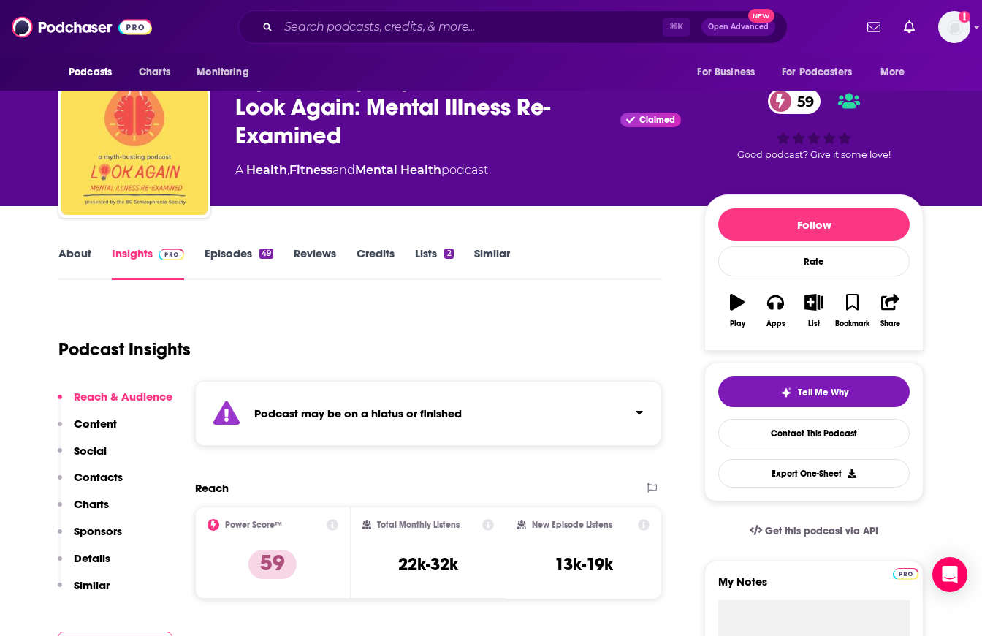
scroll to position [26, 0]
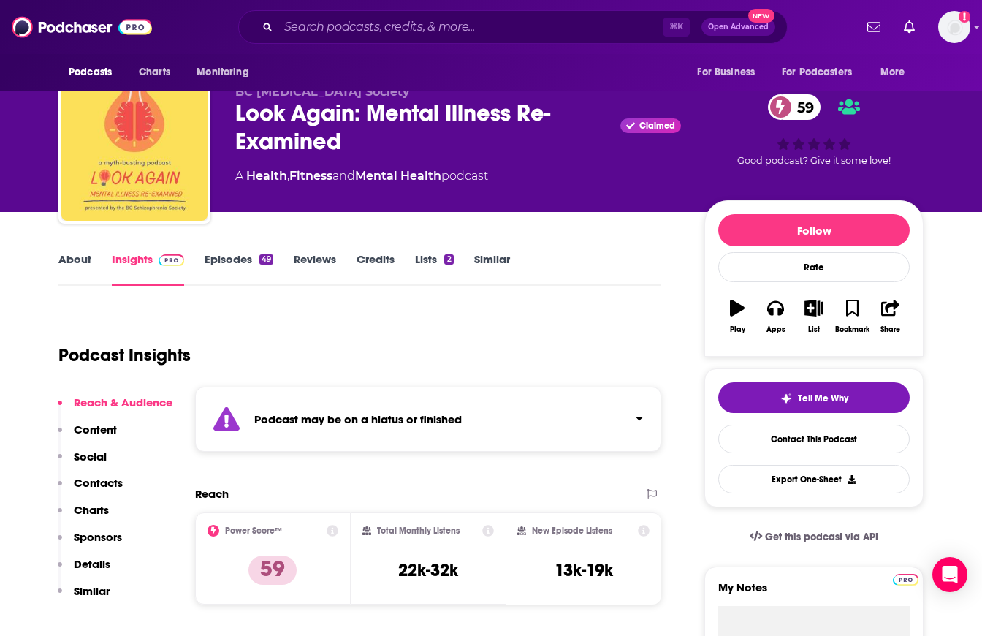
click at [69, 261] on link "About" at bounding box center [74, 269] width 33 height 34
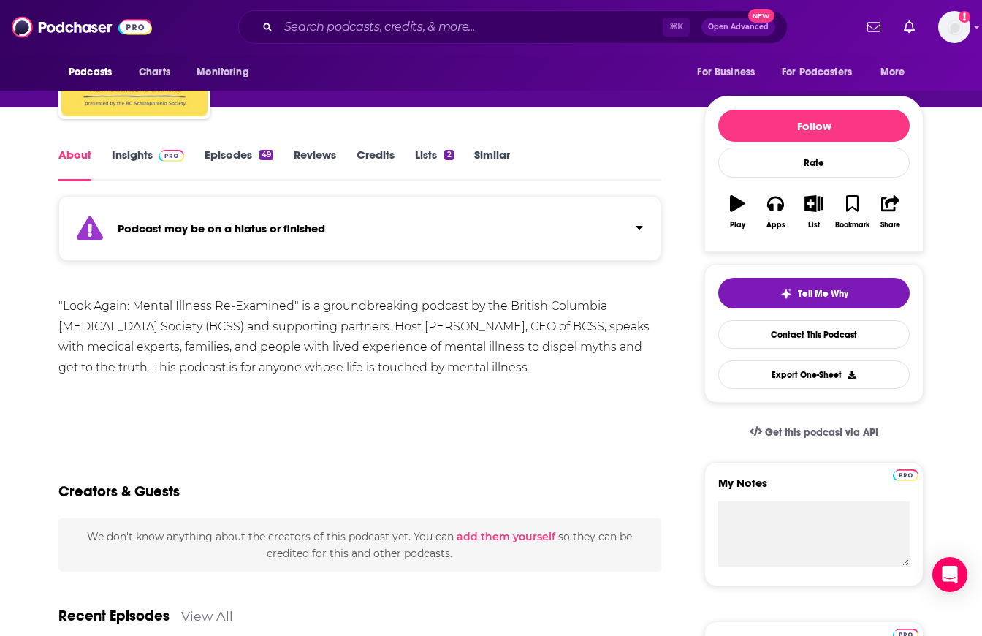
scroll to position [141, 0]
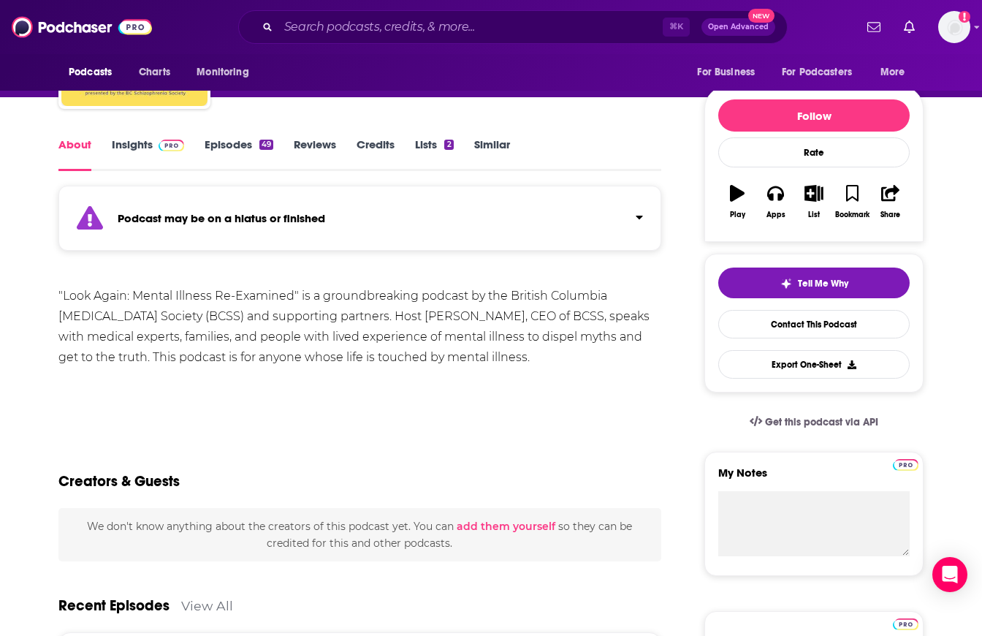
drag, startPoint x: 509, startPoint y: 348, endPoint x: 53, endPoint y: 297, distance: 458.9
copy div ""Look Again: Mental Illness Re-Examined" is a groundbreaking podcast by the Bri…"
